Goal: Information Seeking & Learning: Learn about a topic

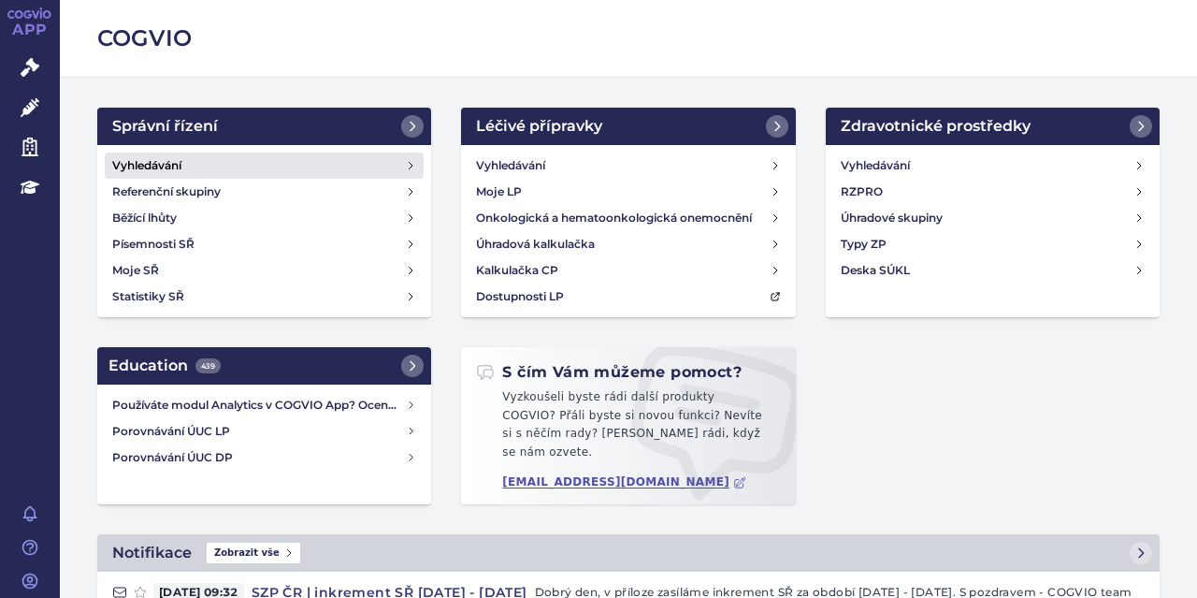
click at [151, 162] on h4 "Vyhledávání" at bounding box center [146, 165] width 69 height 19
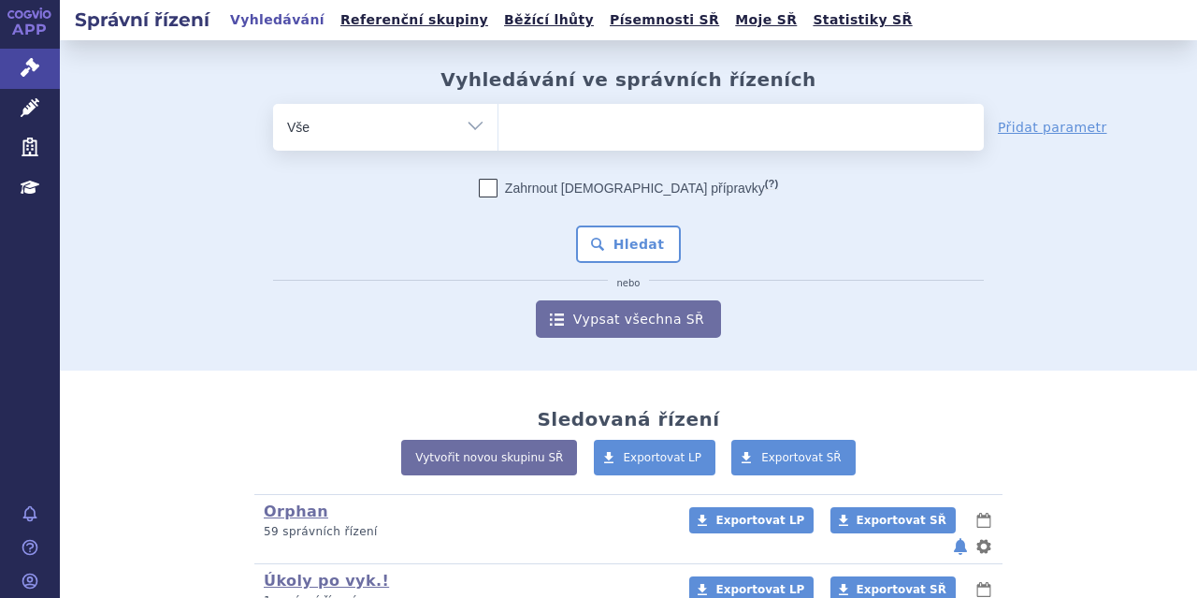
click at [562, 138] on ul at bounding box center [740, 123] width 485 height 39
click at [498, 138] on select at bounding box center [498, 126] width 1 height 47
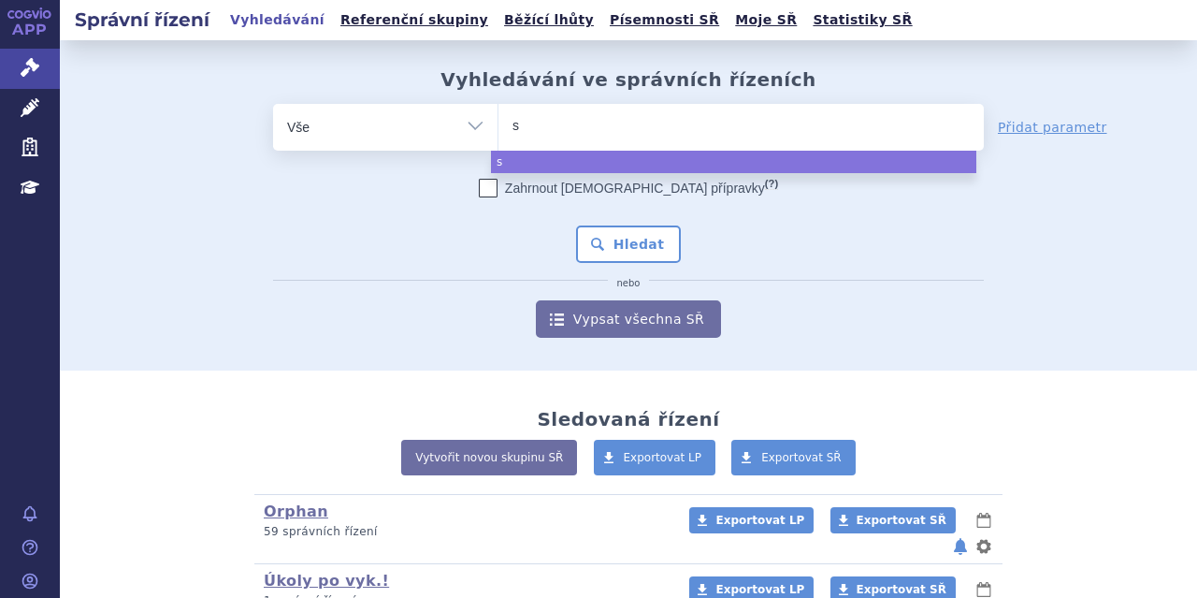
type input "sk"
type input "sky"
type input "skyc"
type input "skycla"
type input "skyclar"
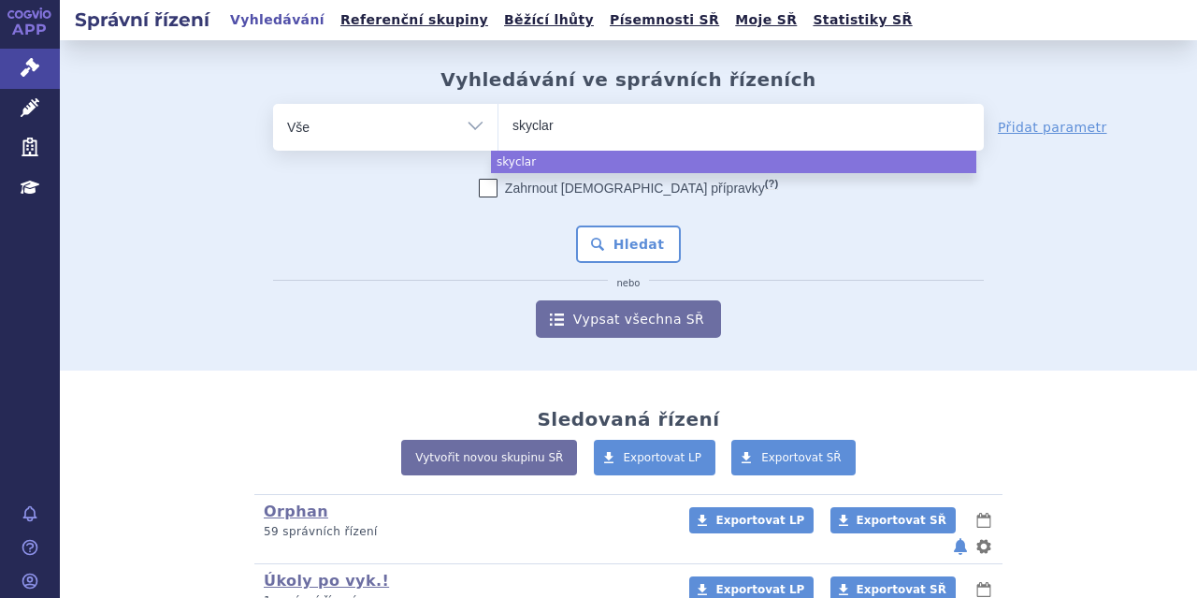
type input "skyclary"
type input "skyclarys"
select select "skyclarys"
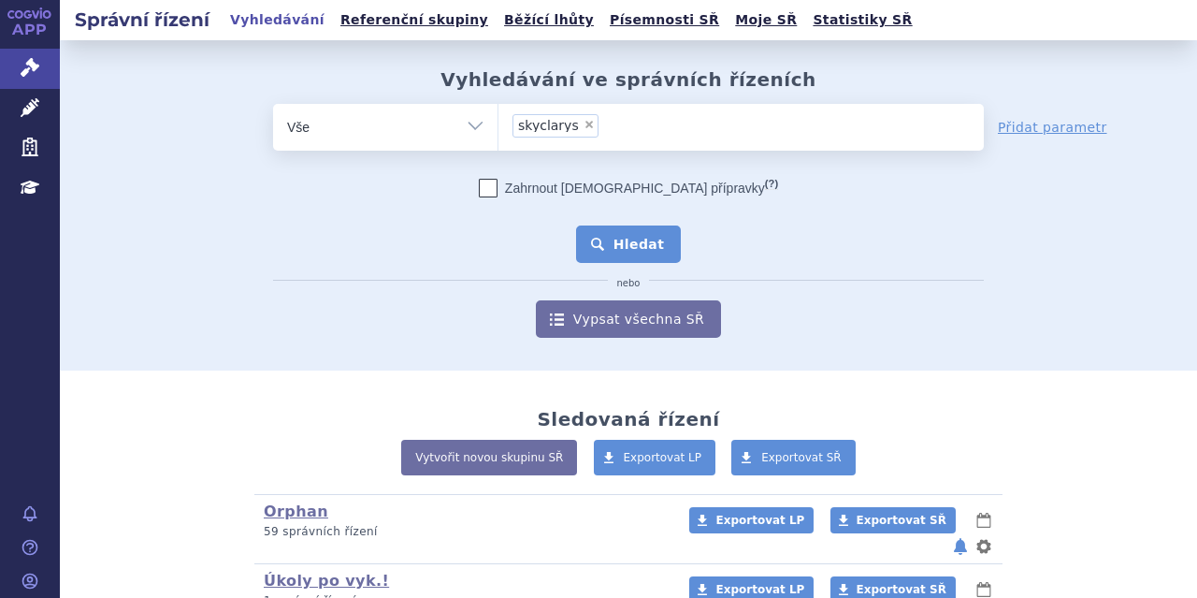
click at [657, 233] on button "Hledat" at bounding box center [629, 243] width 106 height 37
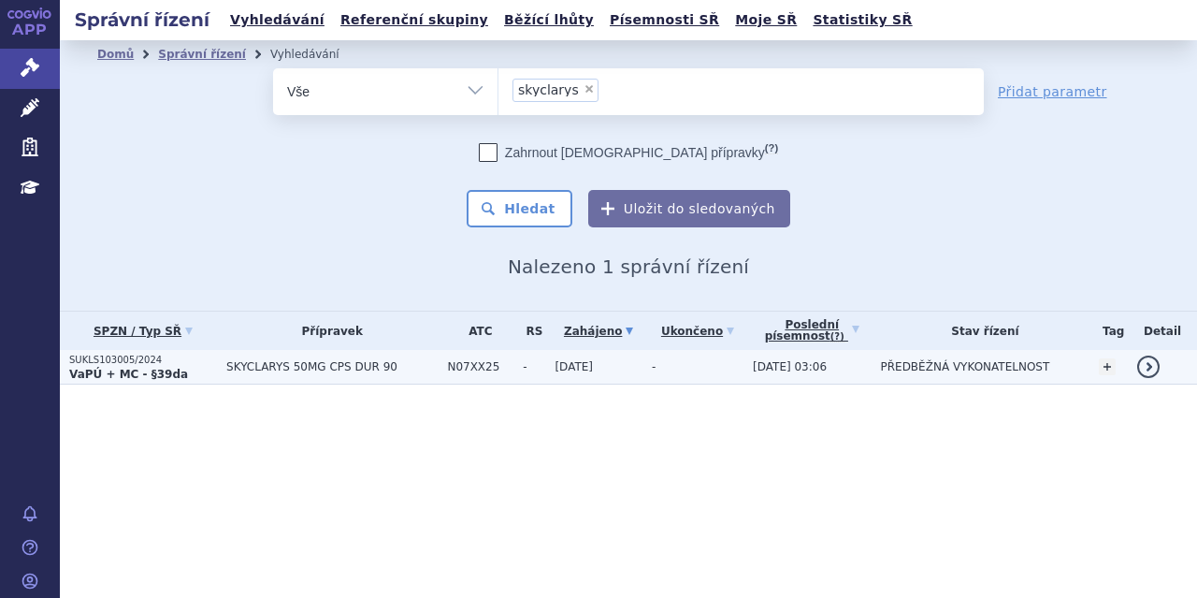
click at [298, 366] on span "SKYCLARYS 50MG CPS DUR 90" at bounding box center [331, 366] width 211 height 13
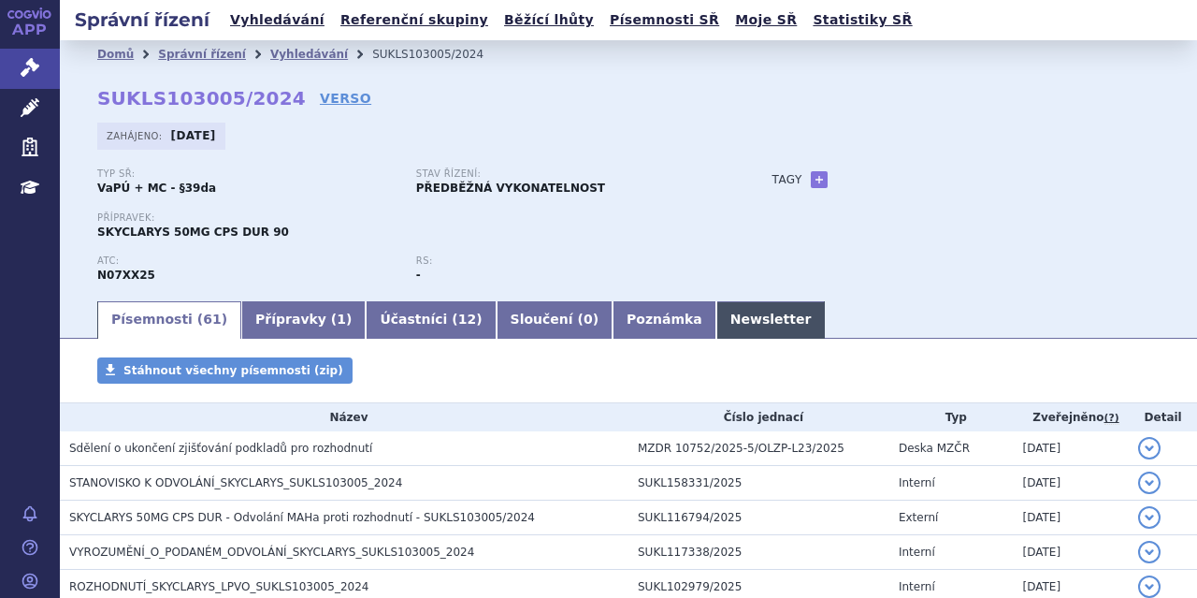
click at [716, 324] on link "Newsletter" at bounding box center [770, 319] width 109 height 37
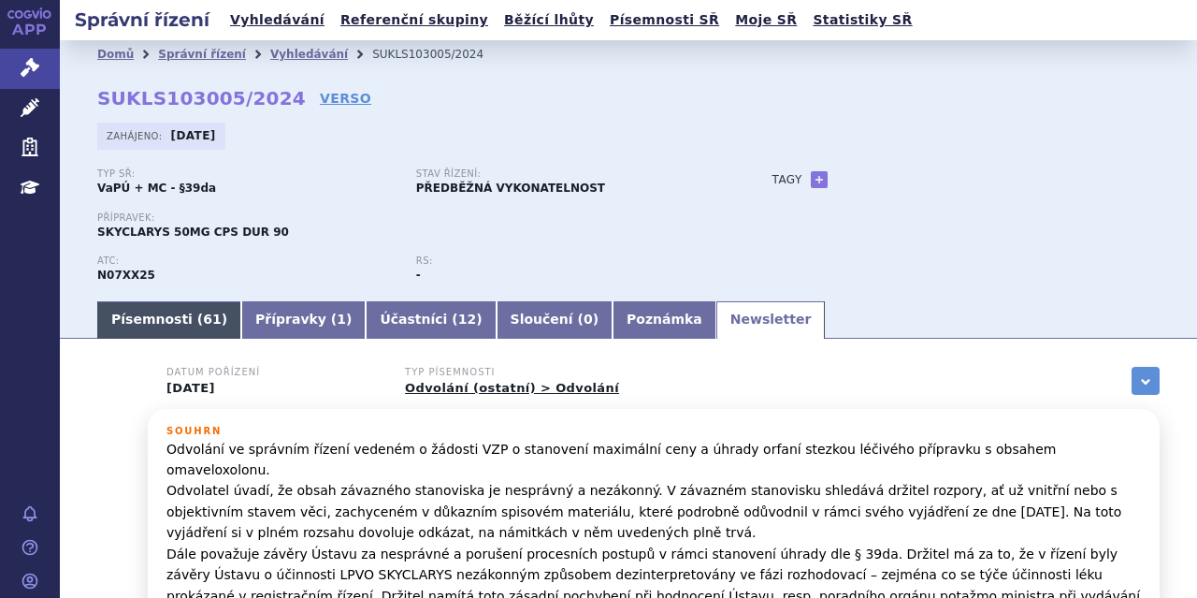
click at [183, 320] on link "Písemnosti ( 61 )" at bounding box center [169, 319] width 144 height 37
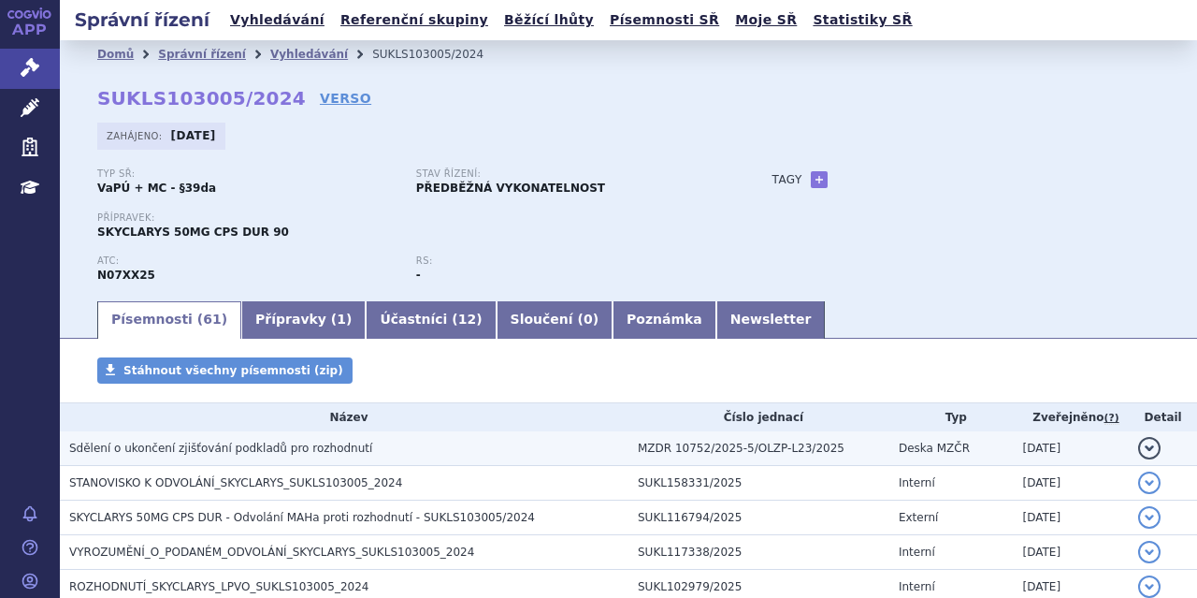
click at [279, 447] on span "Sdělení o ukončení zjišťování podkladů pro rozhodnutí" at bounding box center [220, 447] width 303 height 13
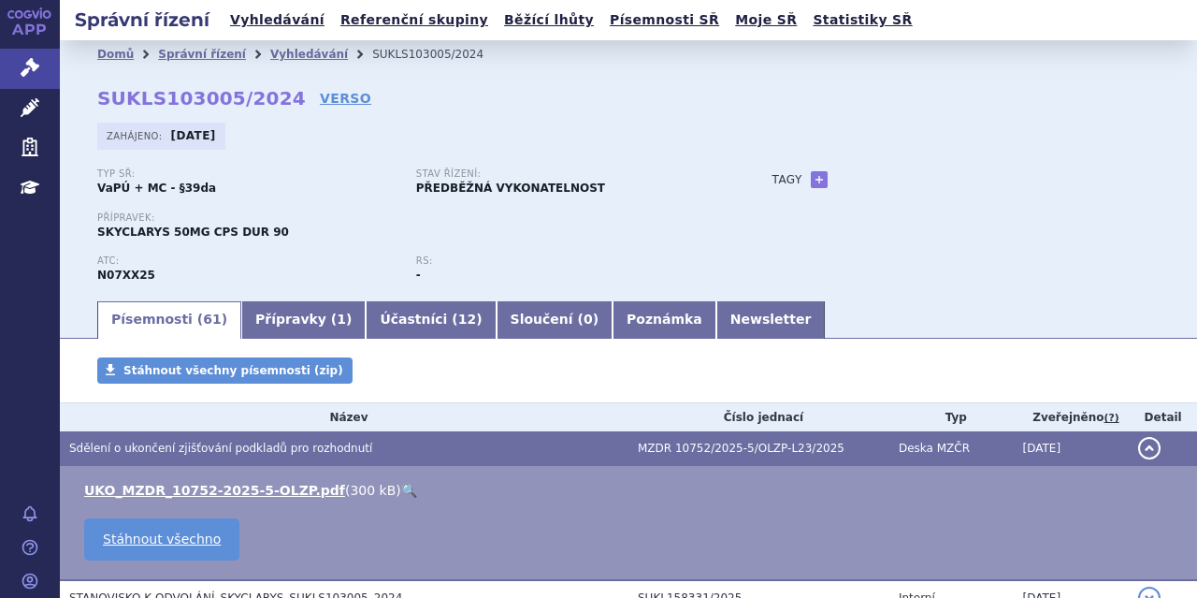
click at [401, 484] on link "🔍" at bounding box center [409, 490] width 16 height 15
click at [320, 91] on link "VERSO" at bounding box center [345, 98] width 51 height 19
click at [716, 323] on link "Newsletter" at bounding box center [770, 319] width 109 height 37
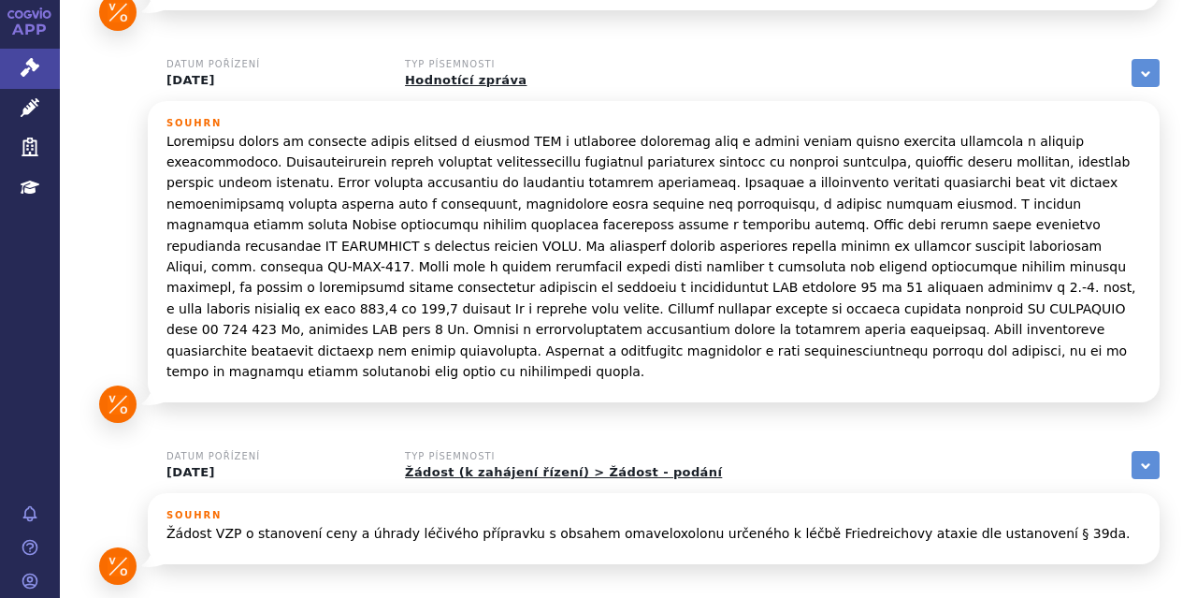
scroll to position [1319, 0]
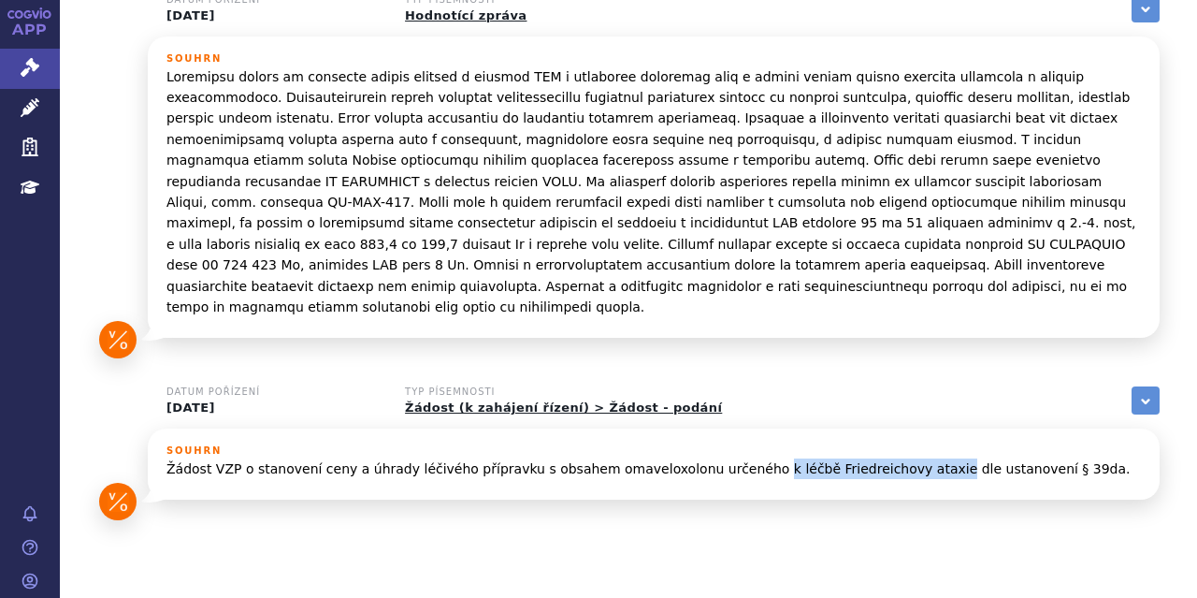
drag, startPoint x: 715, startPoint y: 405, endPoint x: 872, endPoint y: 421, distance: 157.0
click at [872, 445] on div "Souhrn Žádost VZP o stanovení ceny a úhrady léčivého přípravku s obsahem omavel…" at bounding box center [653, 468] width 974 height 47
copy p "k léčbě Friedreichovy ataxie"
